Goal: Task Accomplishment & Management: Manage account settings

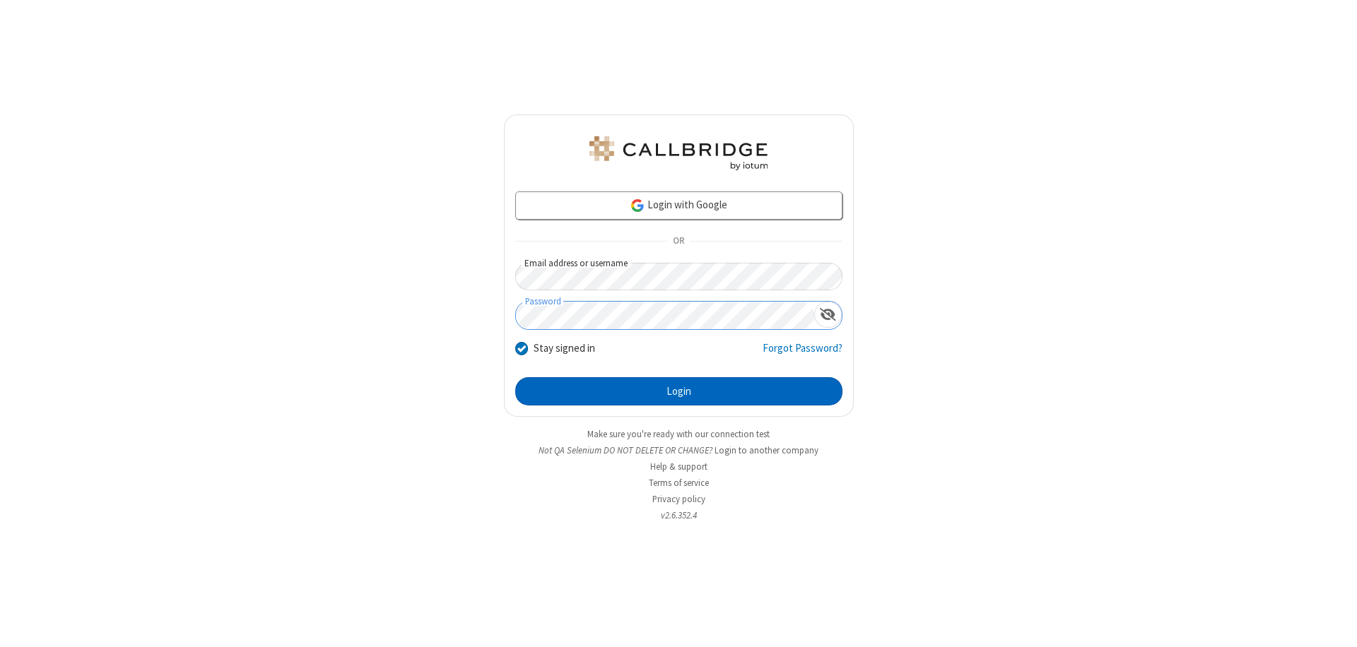
click at [678, 391] on button "Login" at bounding box center [678, 391] width 327 height 28
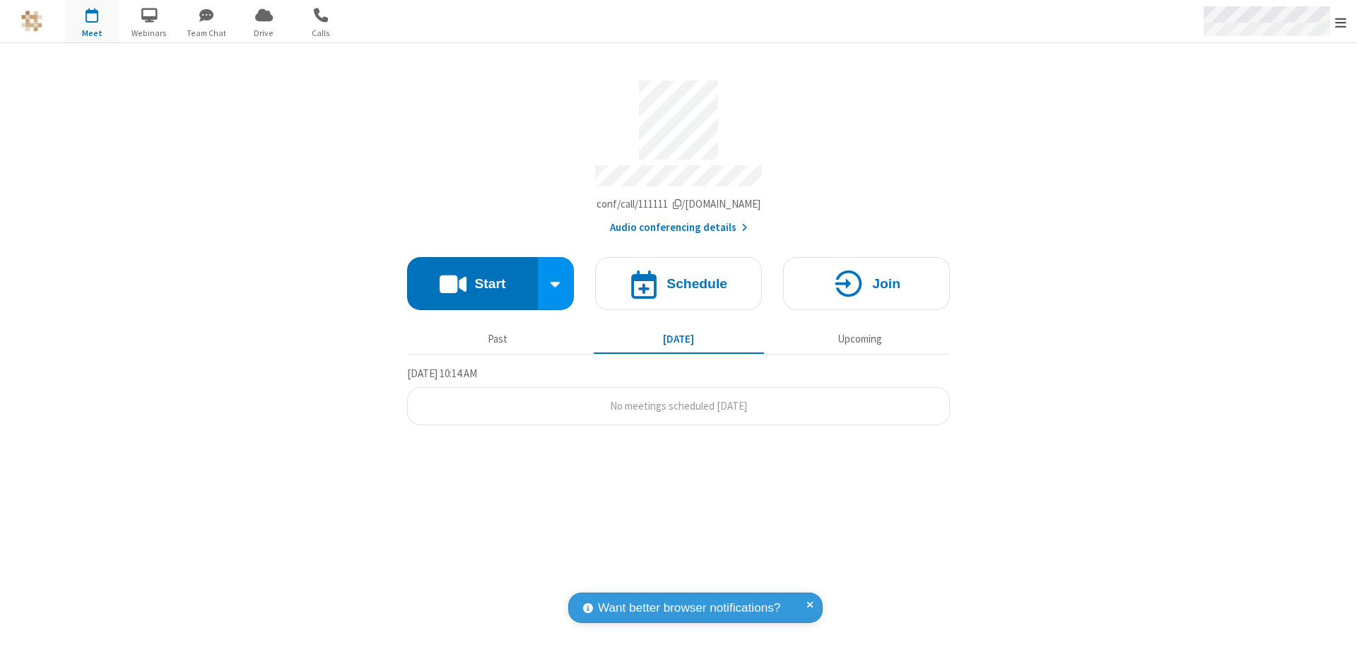
click at [1340, 22] on span "Open menu" at bounding box center [1340, 23] width 11 height 14
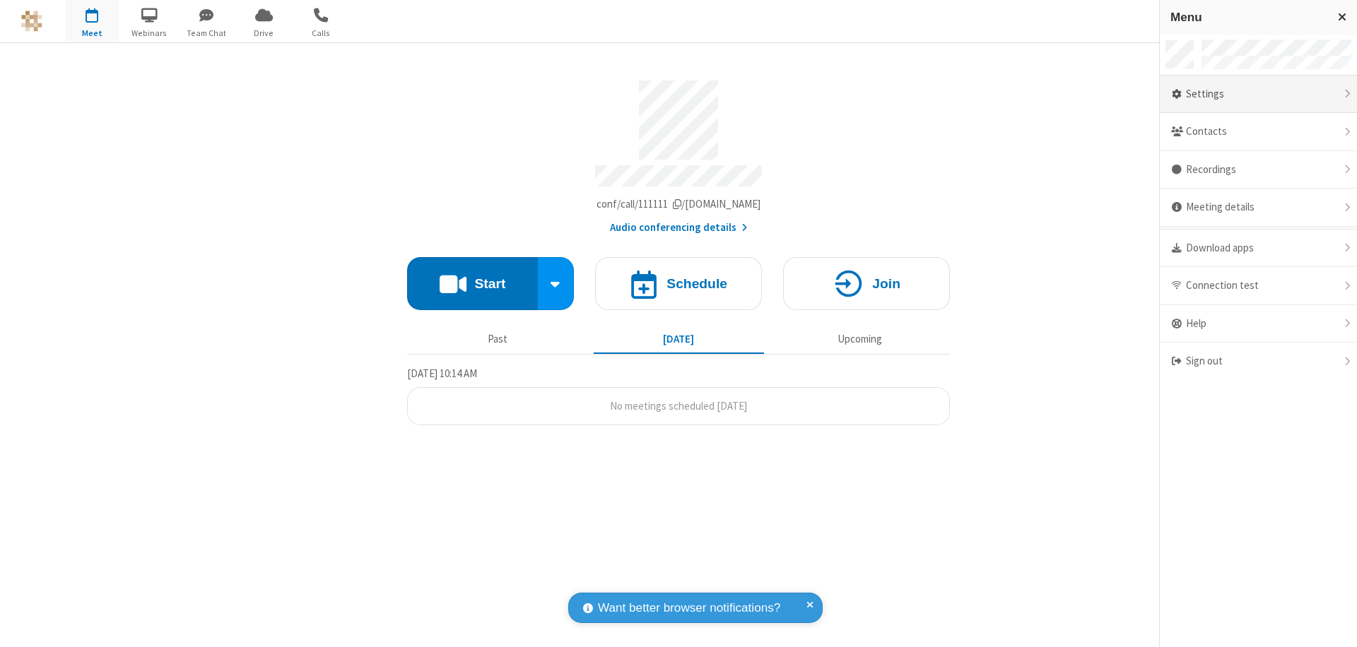
click at [1258, 94] on div "Settings" at bounding box center [1258, 95] width 197 height 38
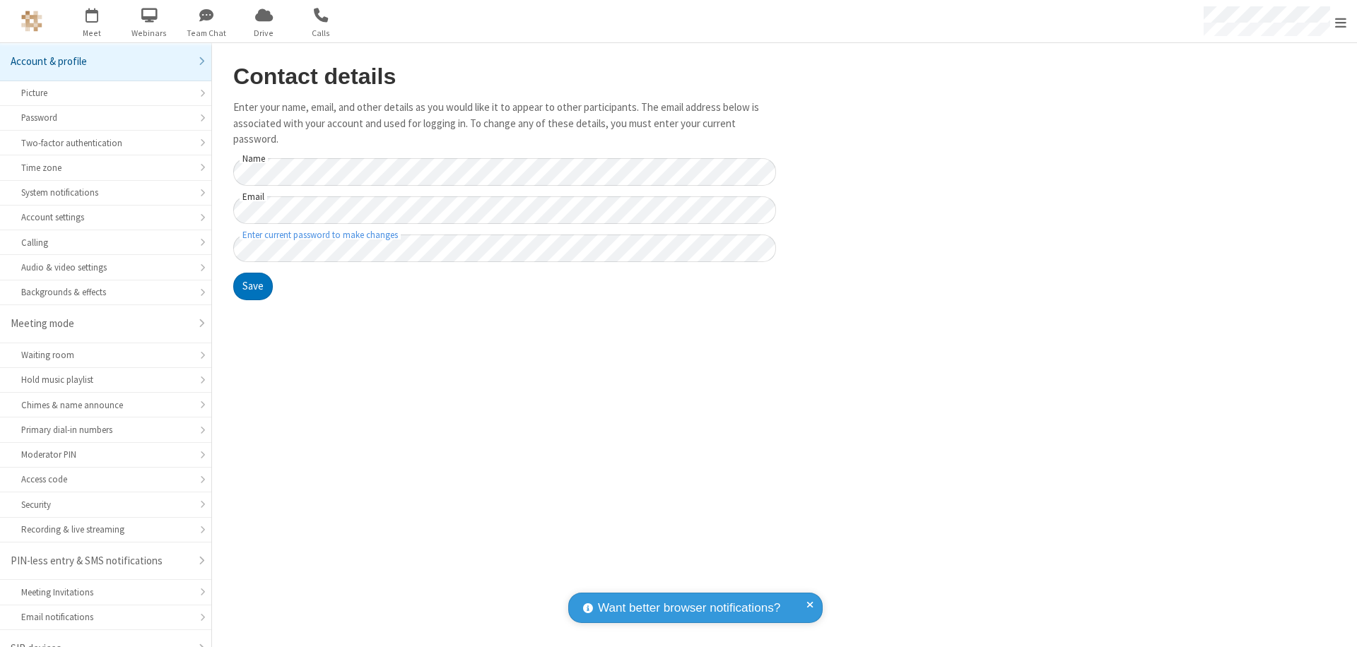
scroll to position [20, 0]
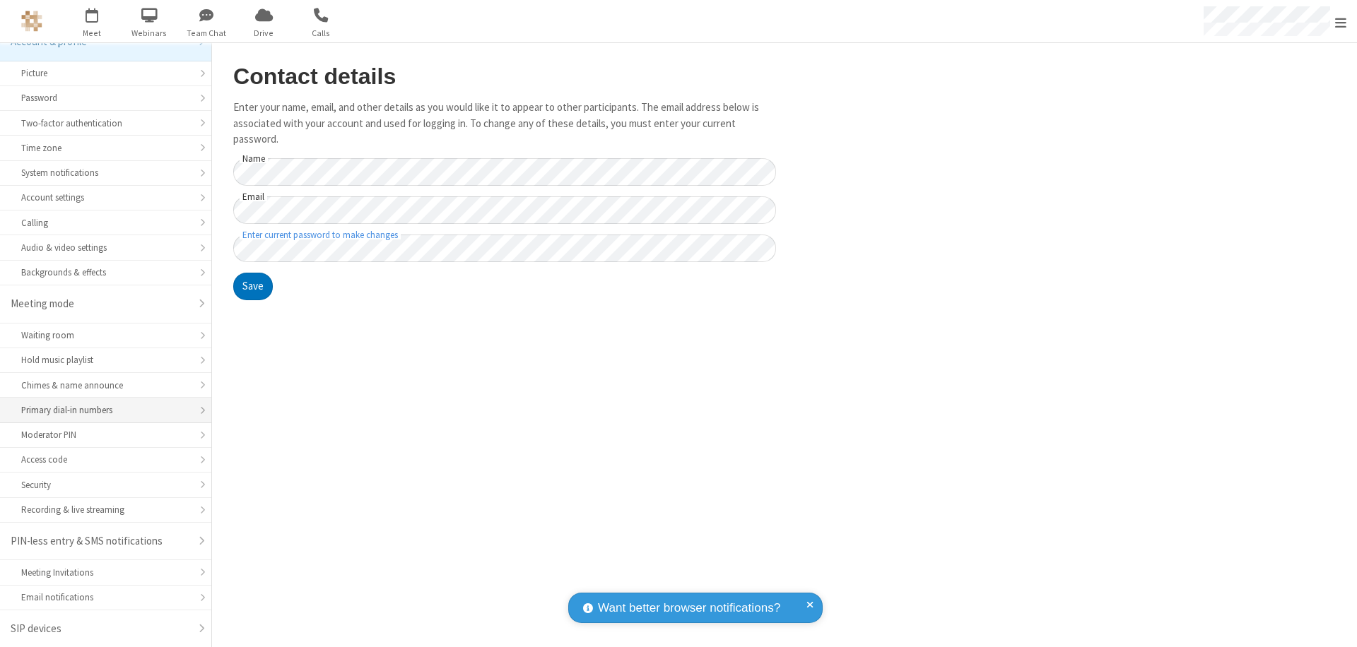
click at [100, 411] on div "Primary dial-in numbers" at bounding box center [105, 409] width 169 height 13
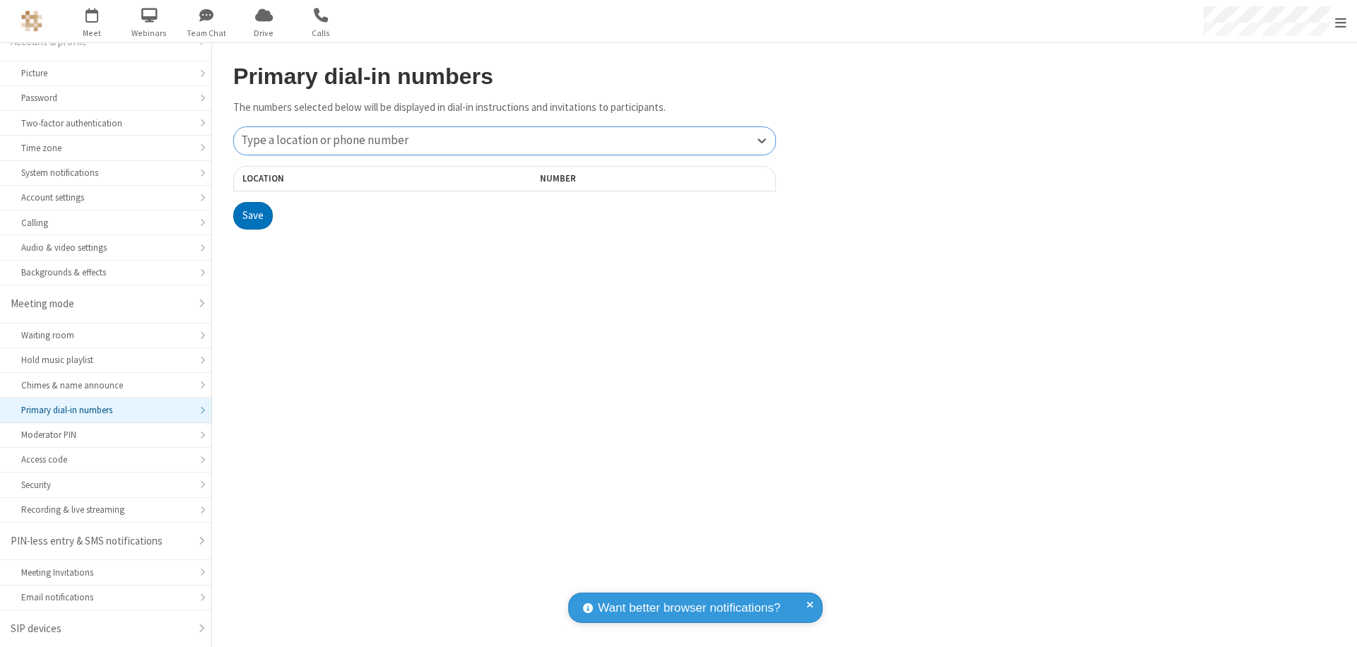
click at [505, 141] on div "Type a location or phone number" at bounding box center [504, 141] width 541 height 28
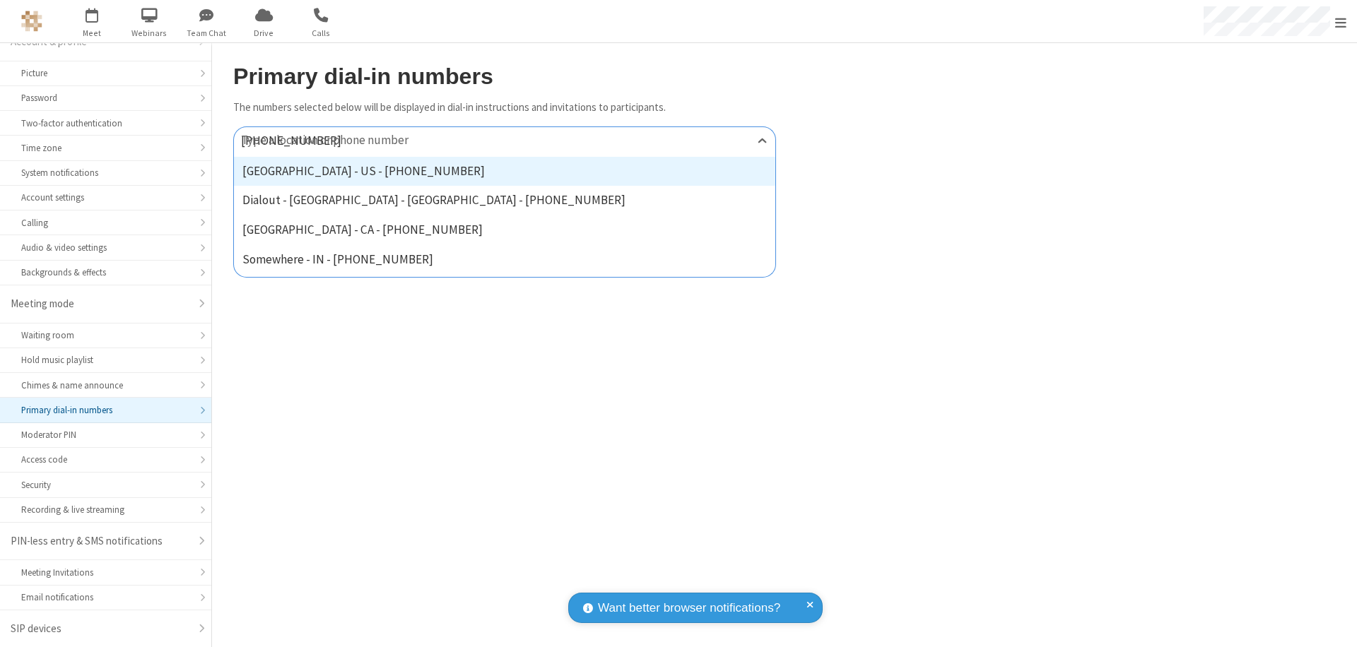
type input "[PHONE_NUMBER]"
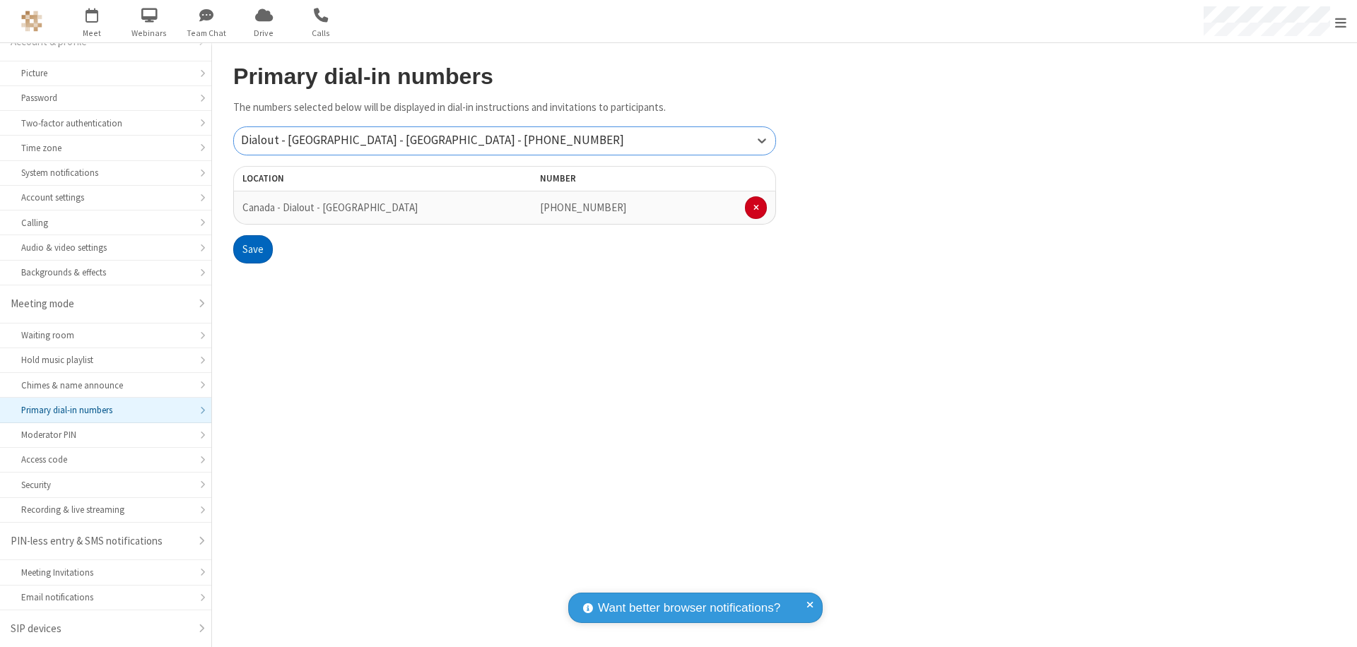
click at [252, 249] on button "Save" at bounding box center [253, 249] width 40 height 28
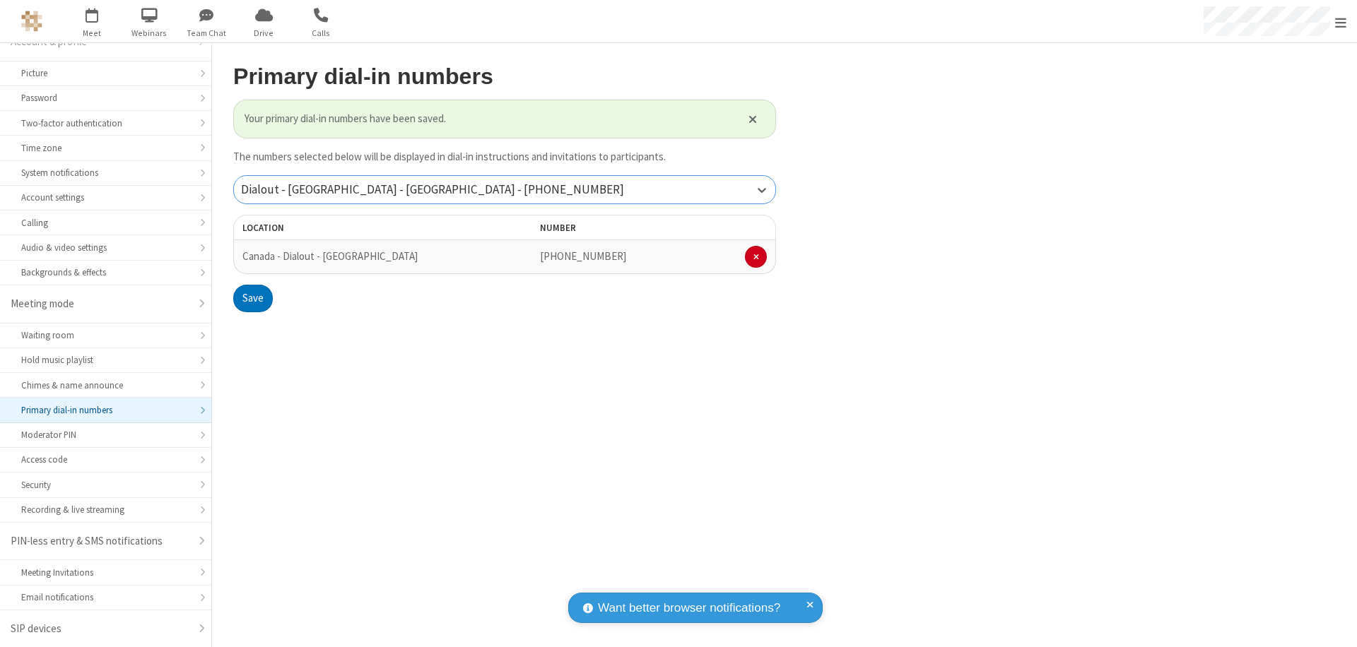
click at [505, 189] on div "Dialout - [GEOGRAPHIC_DATA] - [GEOGRAPHIC_DATA] - [PHONE_NUMBER]" at bounding box center [504, 190] width 541 height 28
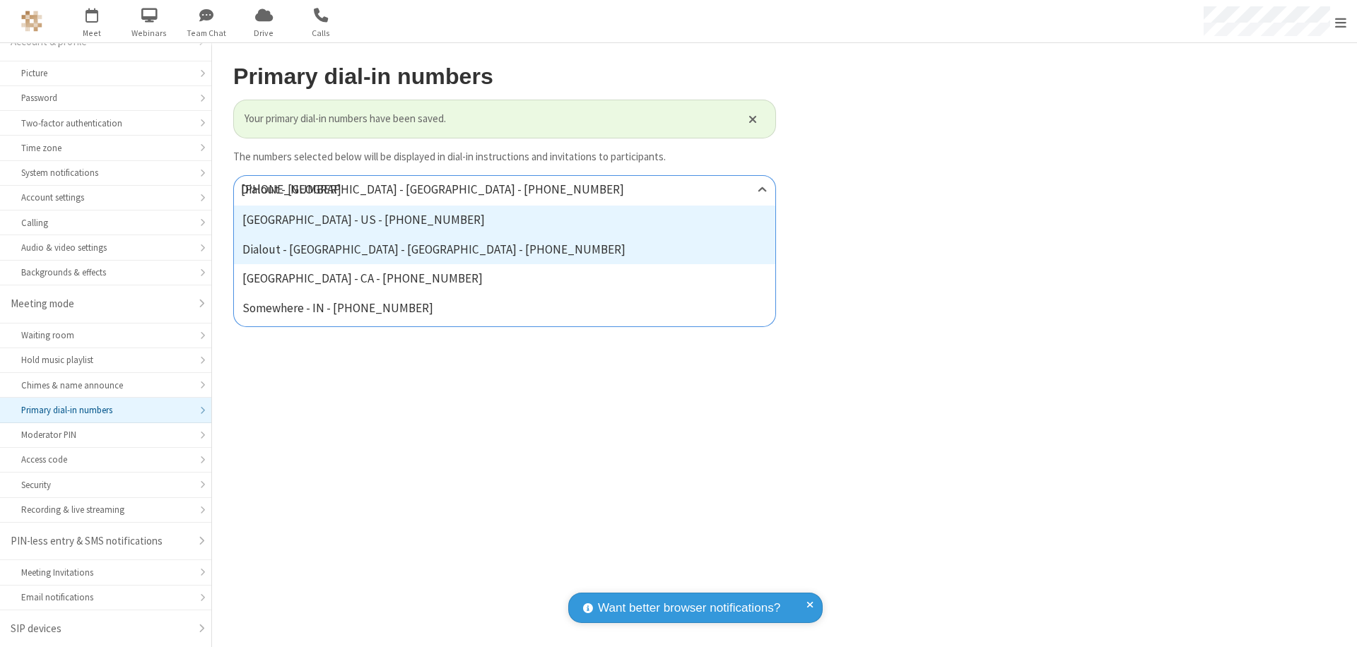
type input "[PHONE_NUMBER]"
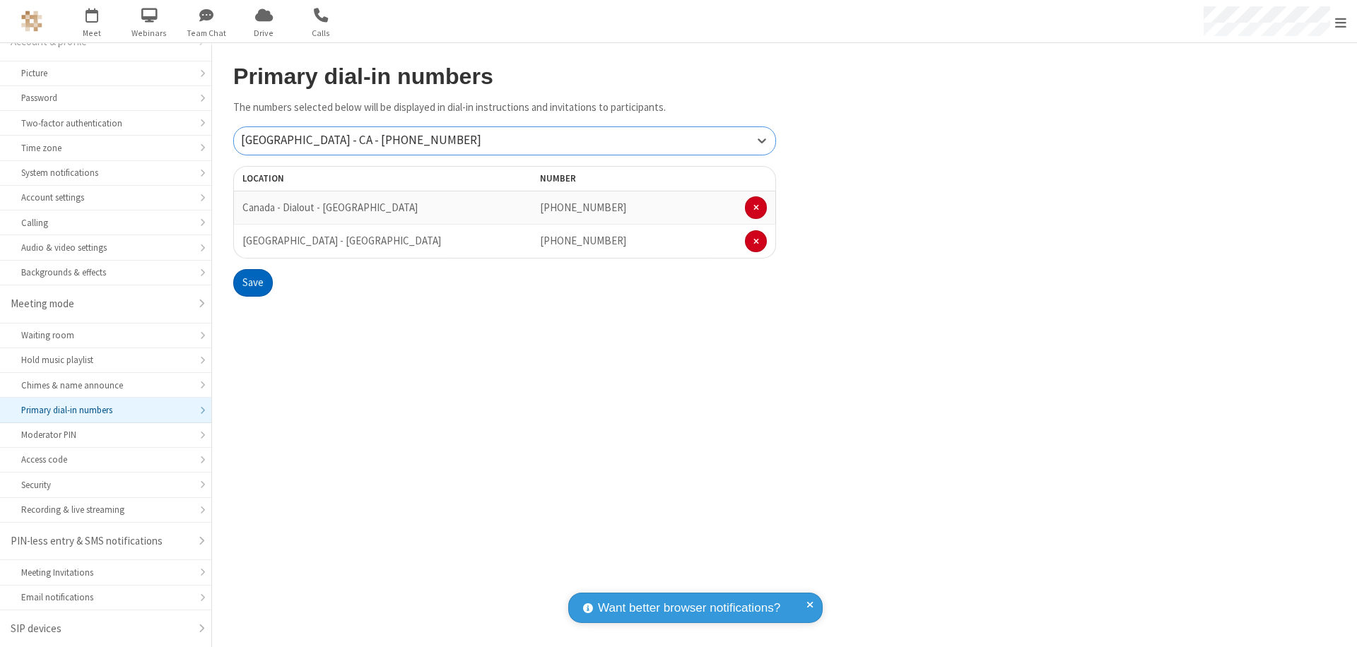
click at [252, 283] on button "Save" at bounding box center [253, 283] width 40 height 28
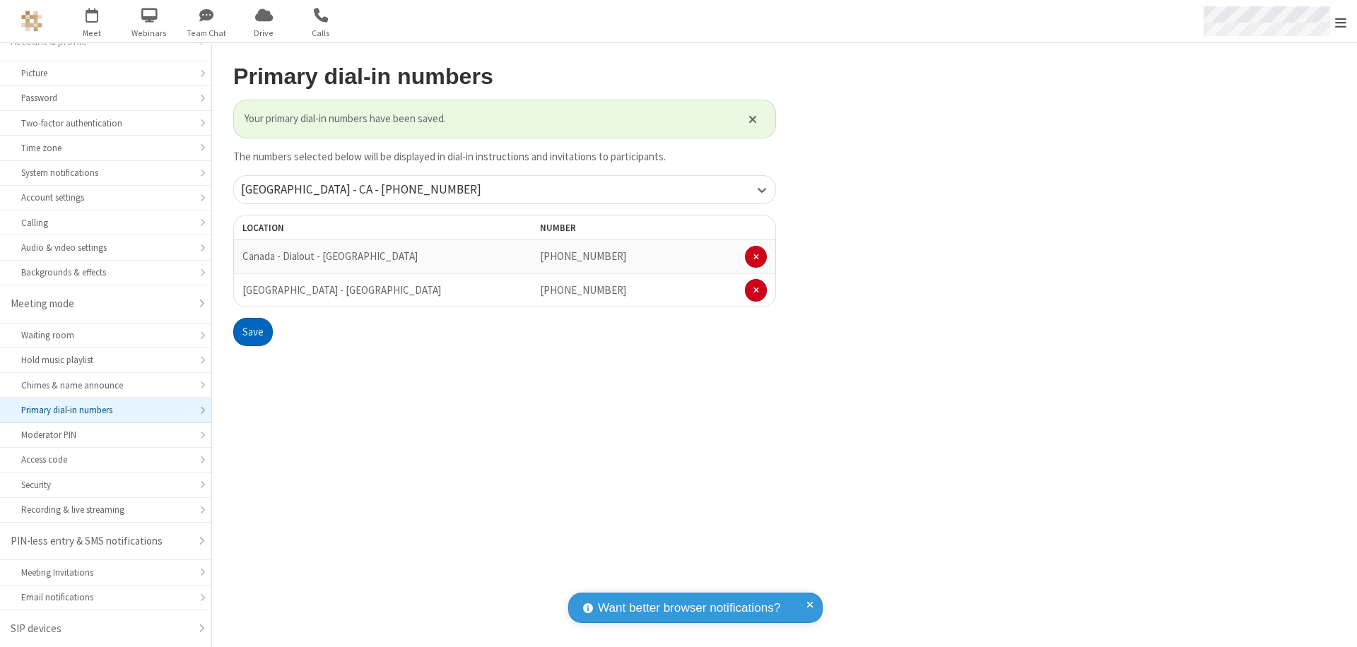
click at [1340, 22] on span "Open menu" at bounding box center [1340, 23] width 11 height 14
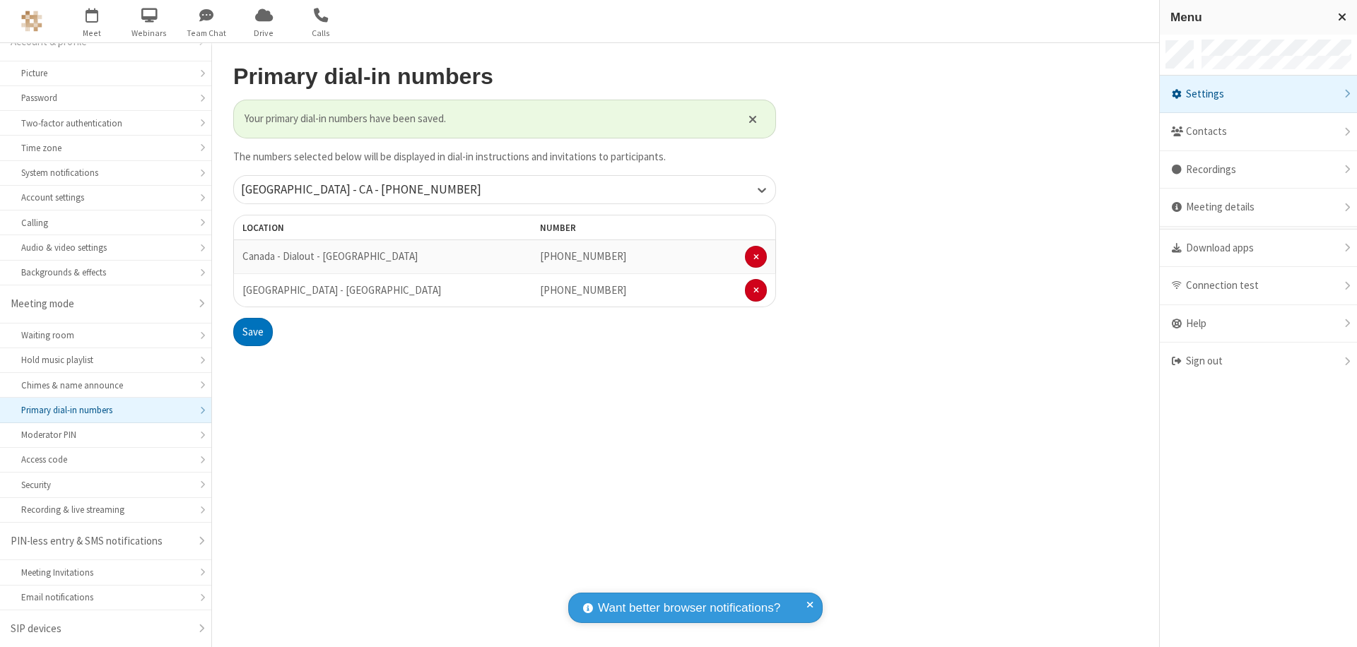
click at [1258, 94] on div "Settings" at bounding box center [1258, 95] width 197 height 38
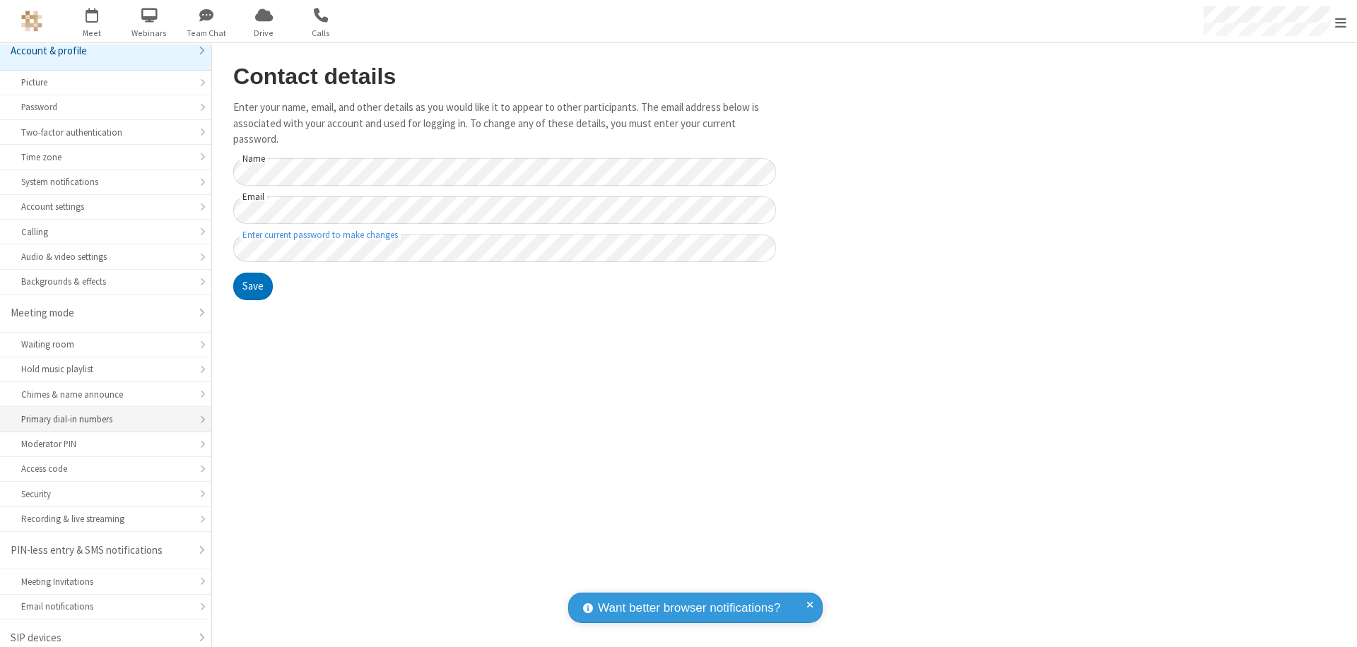
click at [100, 413] on div "Primary dial-in numbers" at bounding box center [105, 419] width 169 height 13
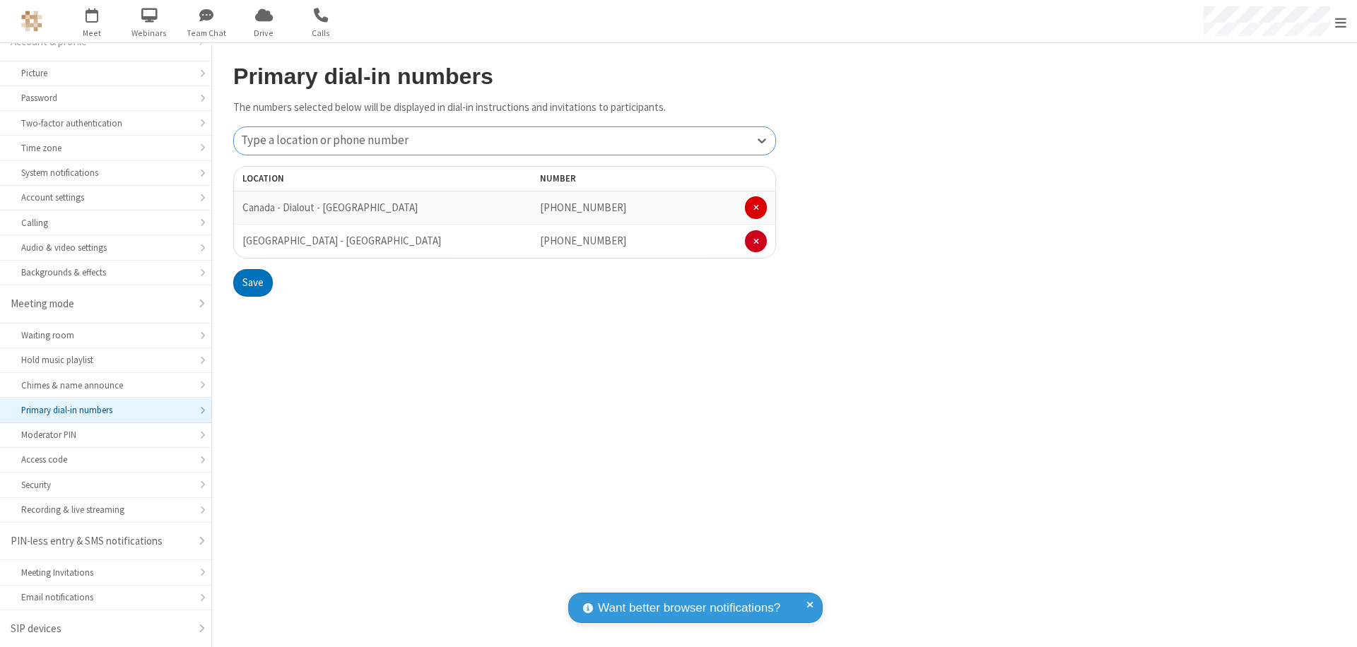
click at [755, 208] on span at bounding box center [756, 208] width 6 height 8
click at [252, 249] on button "Save" at bounding box center [253, 249] width 40 height 28
